Goal: Transaction & Acquisition: Download file/media

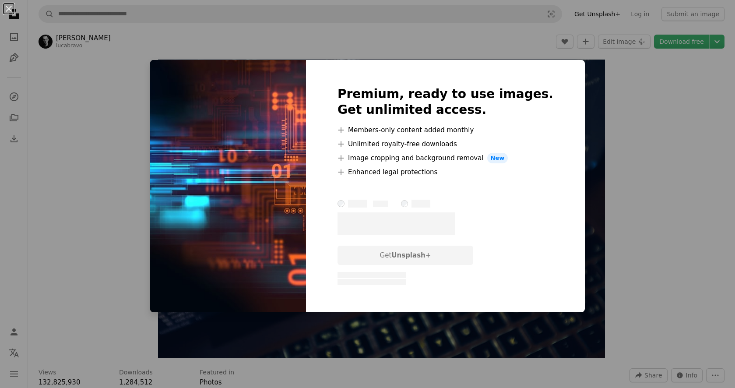
scroll to position [11289, 0]
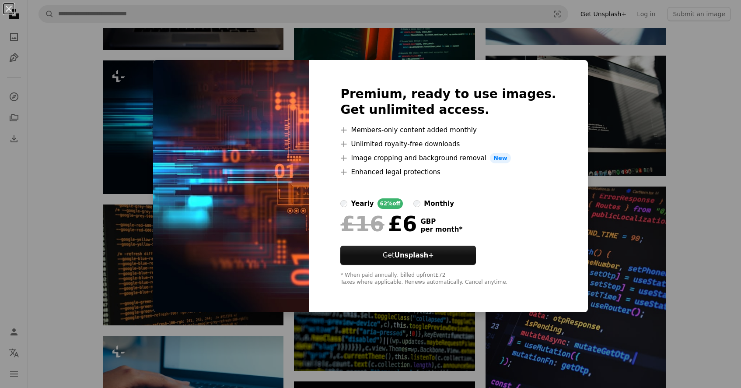
click at [611, 176] on div "An X shape Premium, ready to use images. Get unlimited access. A plus sign Memb…" at bounding box center [370, 194] width 741 height 388
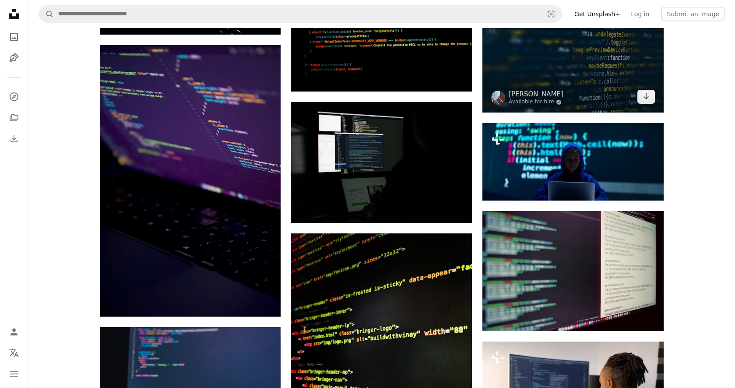
scroll to position [10476, 0]
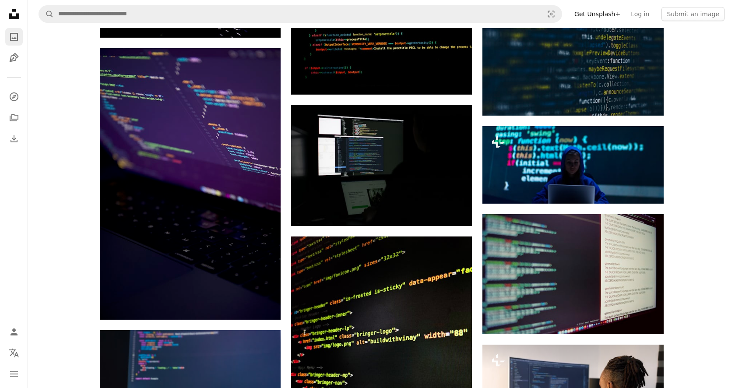
click at [12, 32] on icon "A photo" at bounding box center [14, 37] width 11 height 11
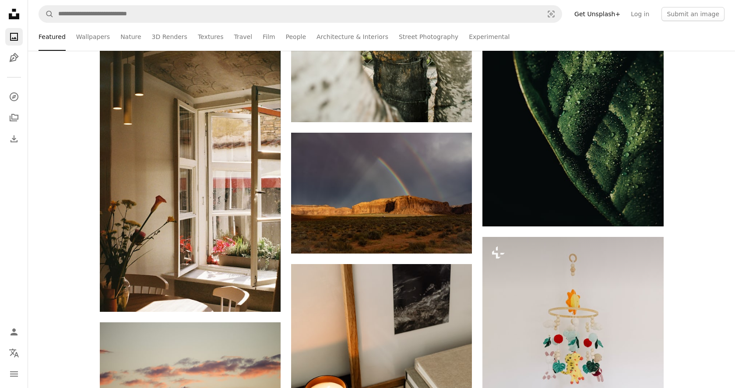
scroll to position [8023, 0]
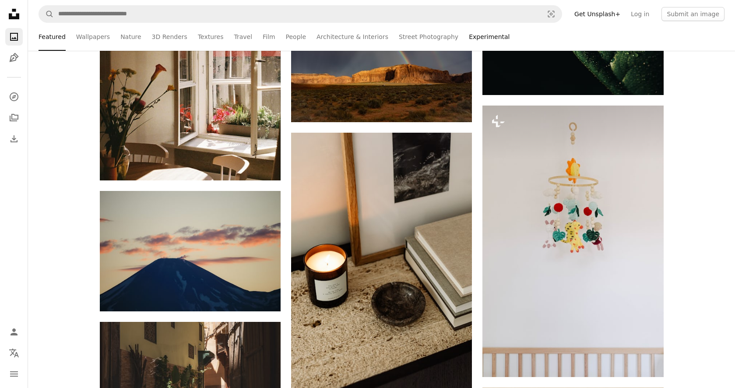
click at [470, 38] on link "Experimental" at bounding box center [489, 37] width 41 height 28
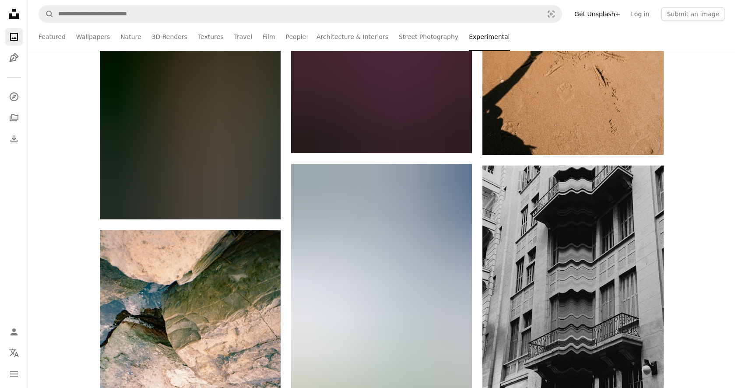
scroll to position [25228, 0]
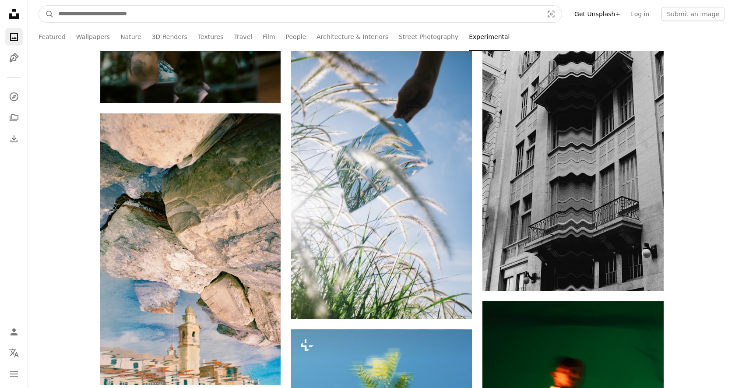
click at [95, 16] on input "Find visuals sitewide" at bounding box center [297, 14] width 487 height 17
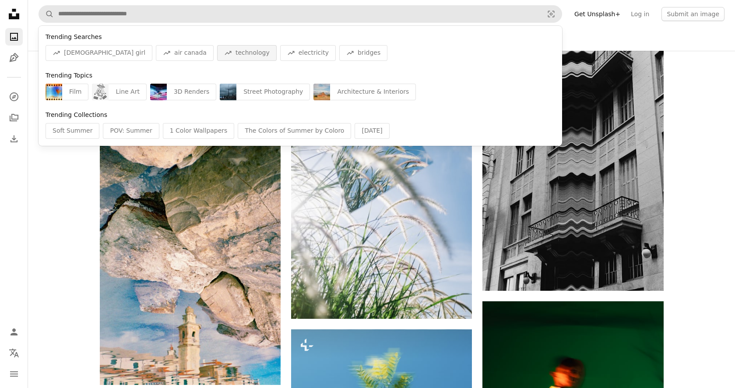
click at [235, 54] on span "technology" at bounding box center [252, 53] width 34 height 9
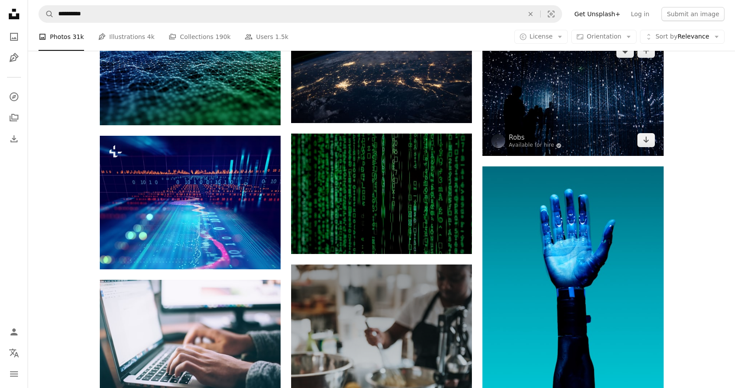
scroll to position [624, 0]
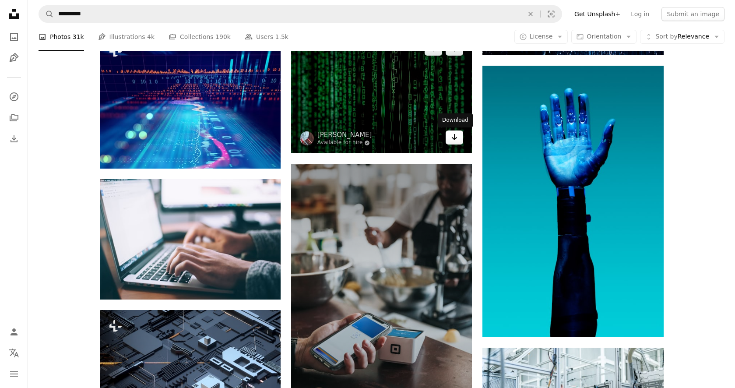
click at [456, 133] on icon "Arrow pointing down" at bounding box center [454, 137] width 7 height 11
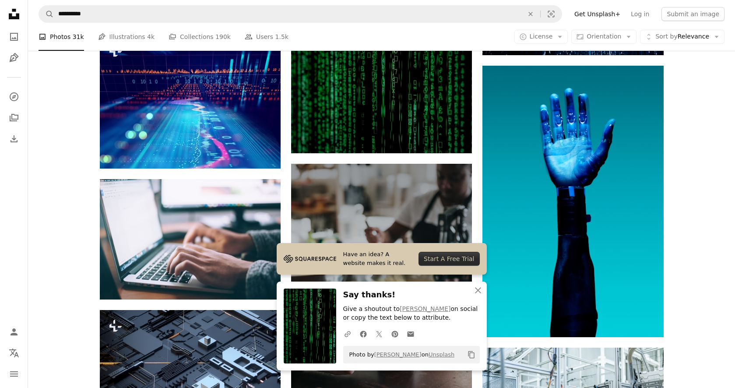
click at [603, 12] on link "Get Unsplash+" at bounding box center [597, 14] width 56 height 14
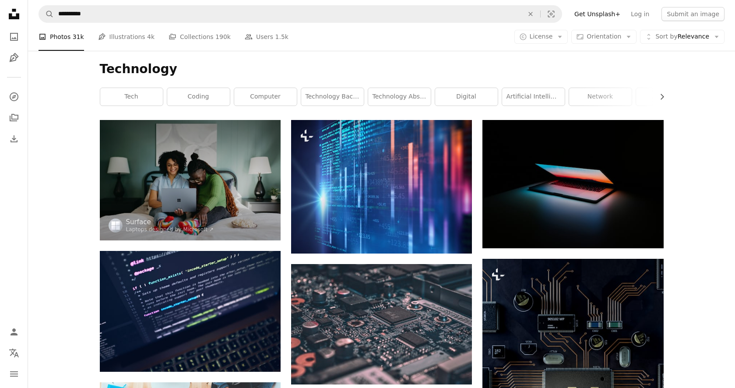
scroll to position [624, 0]
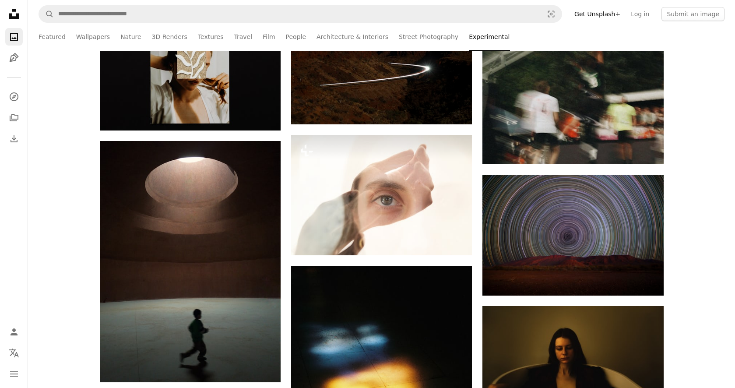
scroll to position [25228, 0]
